Goal: Task Accomplishment & Management: Complete application form

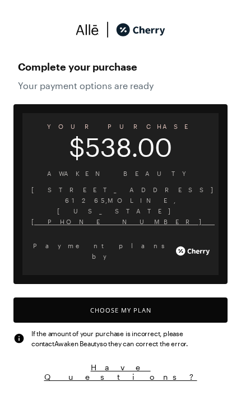
scroll to position [4, 0]
click at [127, 297] on button "Choose My Plan" at bounding box center [120, 309] width 214 height 25
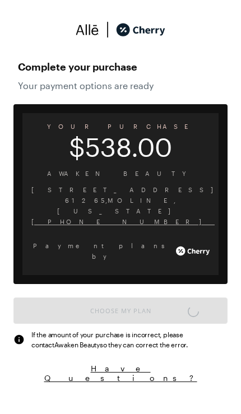
scroll to position [938, 0]
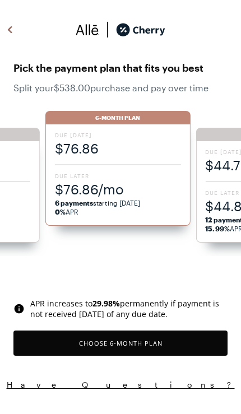
click at [146, 346] on button "Choose 6 -Month Plan" at bounding box center [120, 342] width 214 height 25
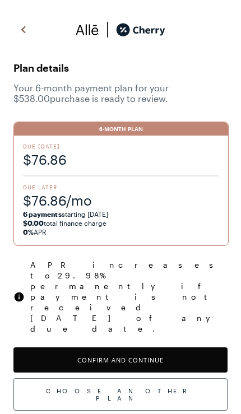
click at [131, 347] on button "Confirm and Continue" at bounding box center [120, 359] width 214 height 25
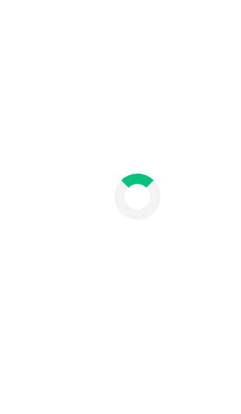
scroll to position [60, 0]
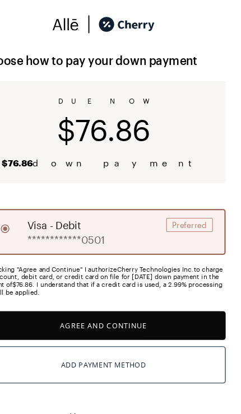
click at [125, 286] on button "Agree and Continue" at bounding box center [120, 294] width 214 height 25
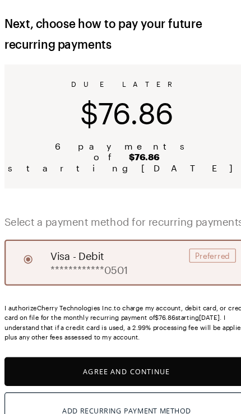
click at [151, 355] on button "Agree and Continue" at bounding box center [120, 367] width 214 height 25
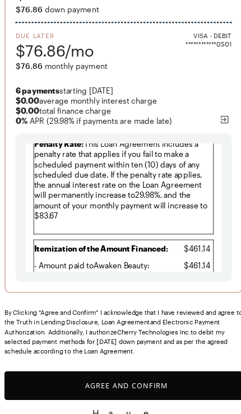
scroll to position [120, 0]
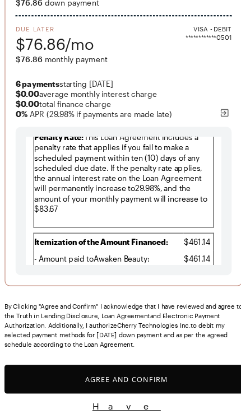
click at [124, 361] on button "Agree and Confirm" at bounding box center [120, 373] width 214 height 25
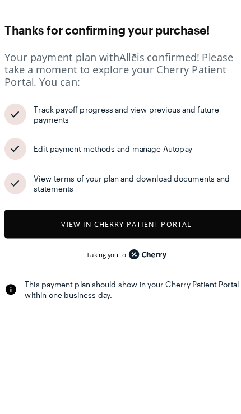
click at [146, 167] on div "Edit payment methods and manage Autopay" at bounding box center [133, 171] width 188 height 9
click at [17, 164] on img at bounding box center [23, 172] width 12 height 17
click at [164, 225] on button "View in Cherry patient portal" at bounding box center [120, 237] width 214 height 25
